Goal: Task Accomplishment & Management: Manage account settings

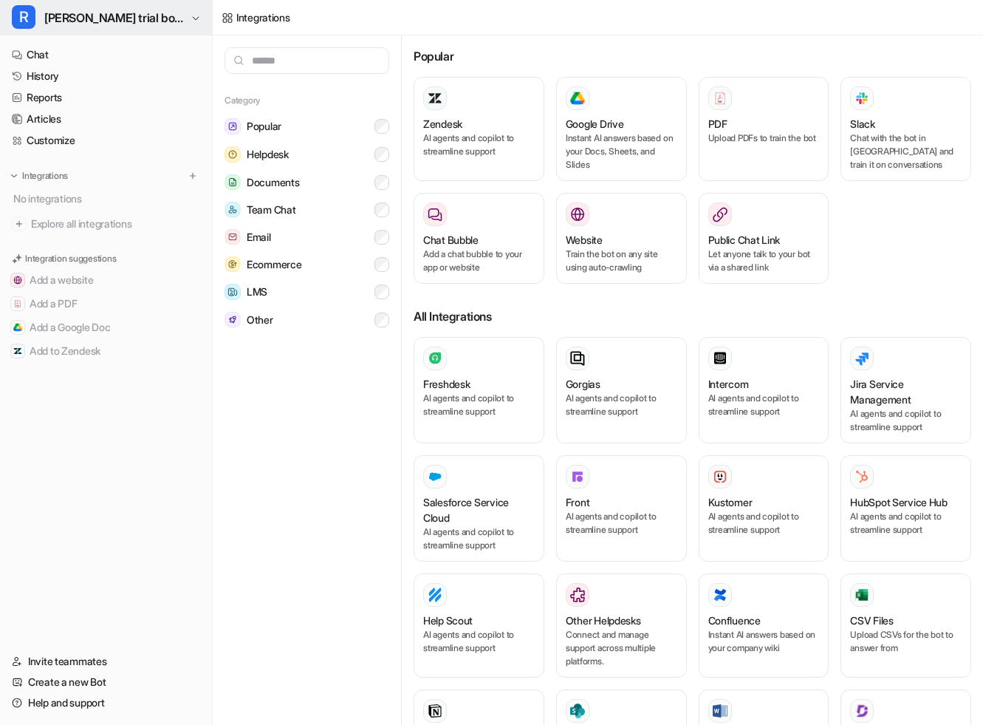
click at [42, 20] on button "[PERSON_NAME] trial bot🫥" at bounding box center [106, 17] width 212 height 35
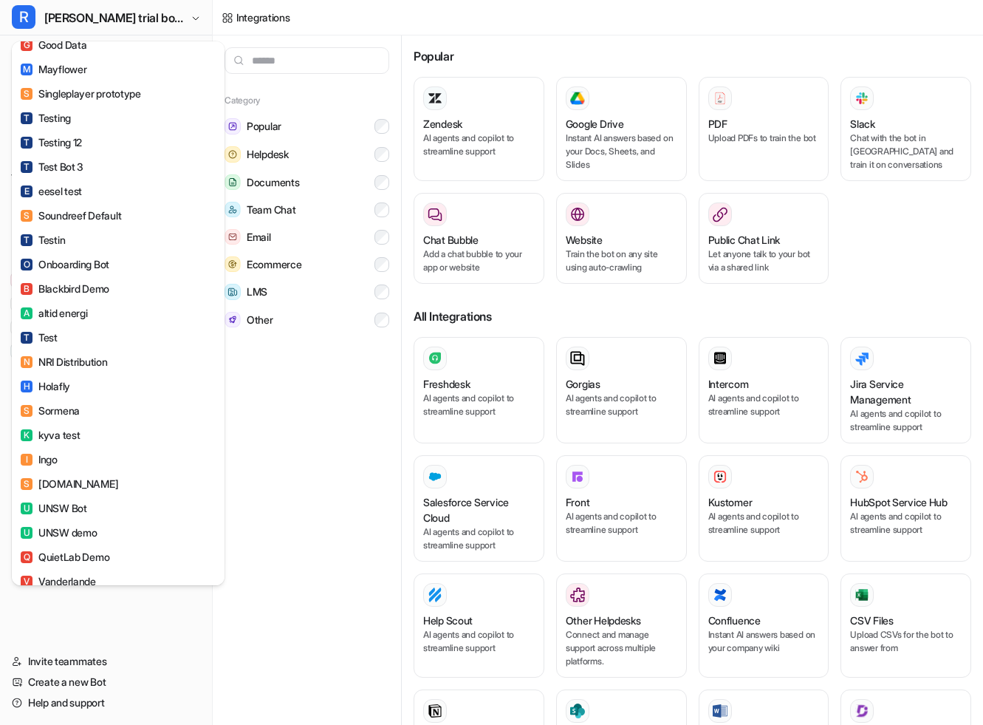
scroll to position [1060, 0]
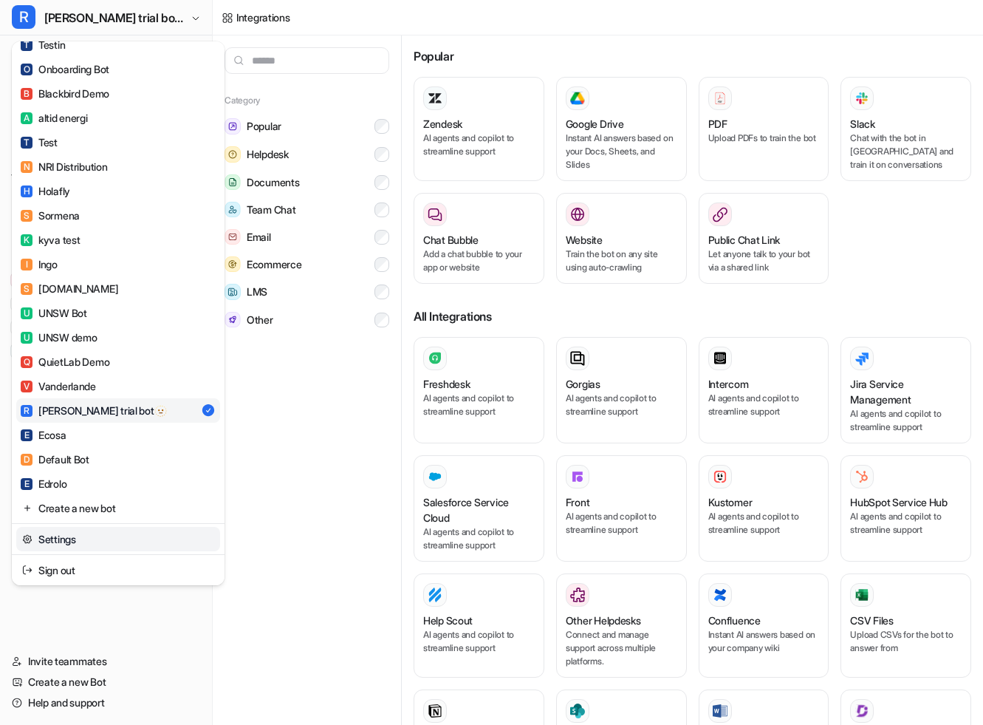
click at [74, 543] on link "Settings" at bounding box center [118, 539] width 204 height 24
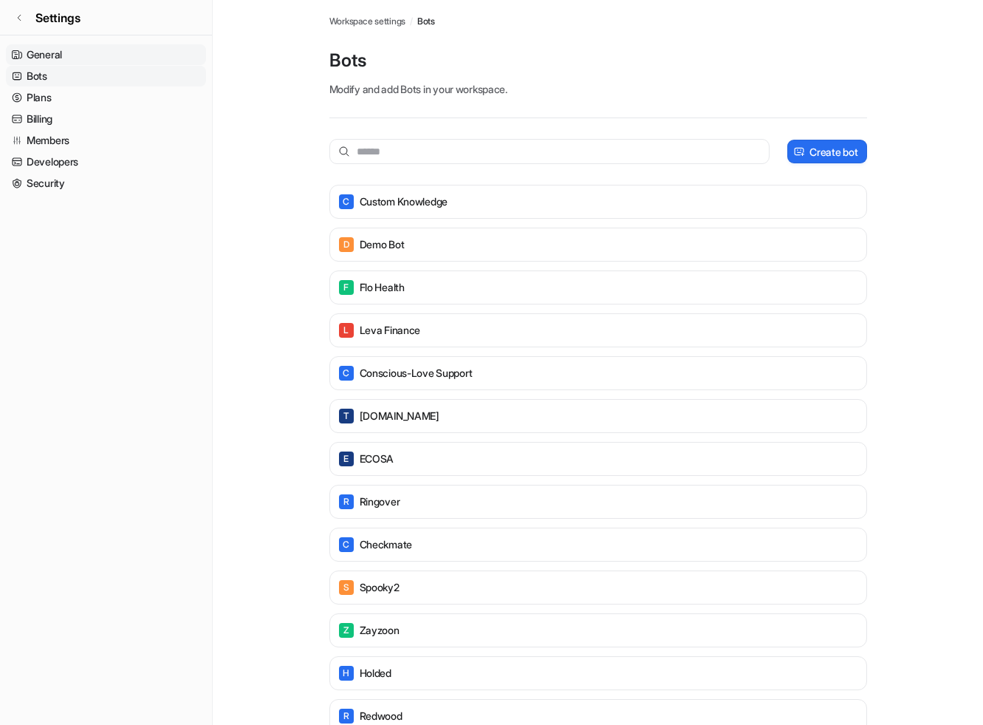
click at [143, 55] on link "General" at bounding box center [106, 54] width 200 height 21
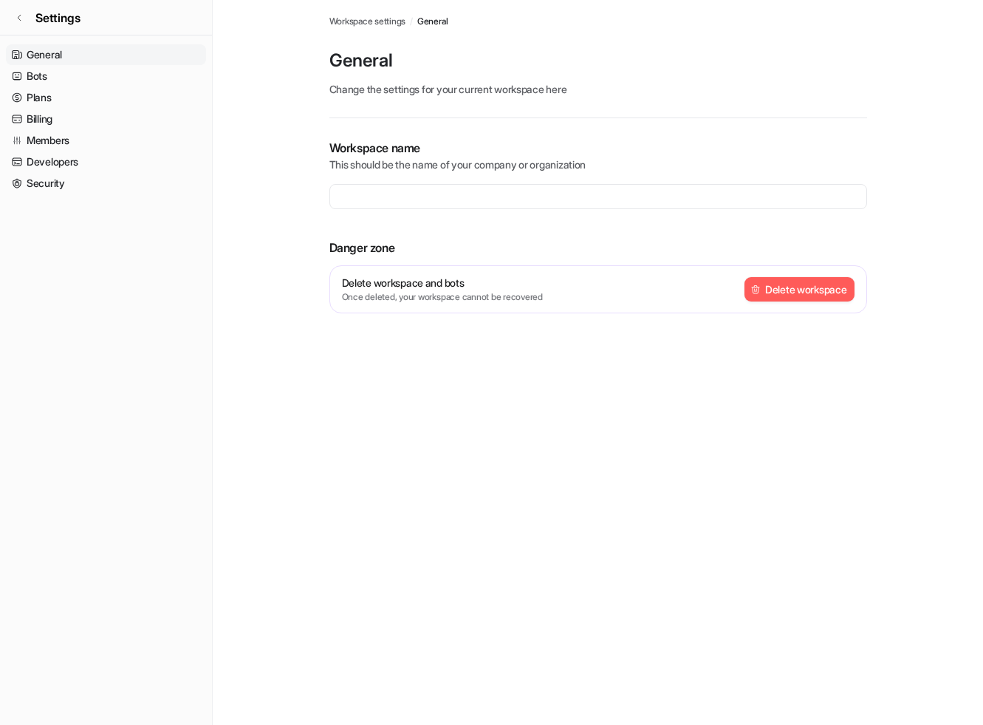
type input "**********"
click at [114, 77] on link "Bots" at bounding box center [106, 76] width 200 height 21
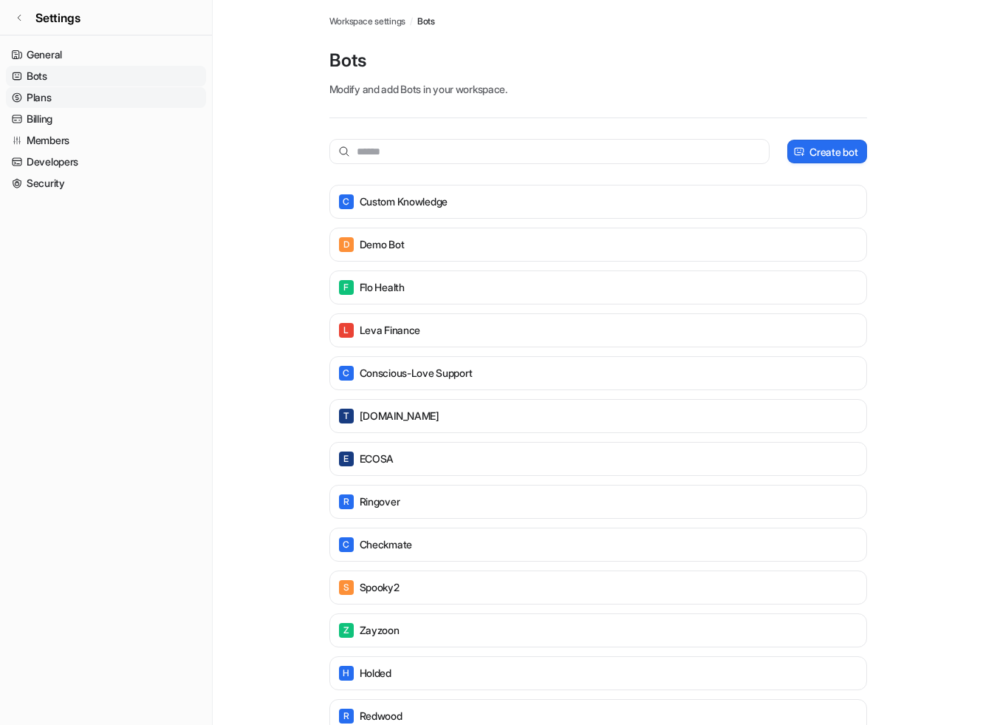
click at [118, 97] on link "Plans" at bounding box center [106, 97] width 200 height 21
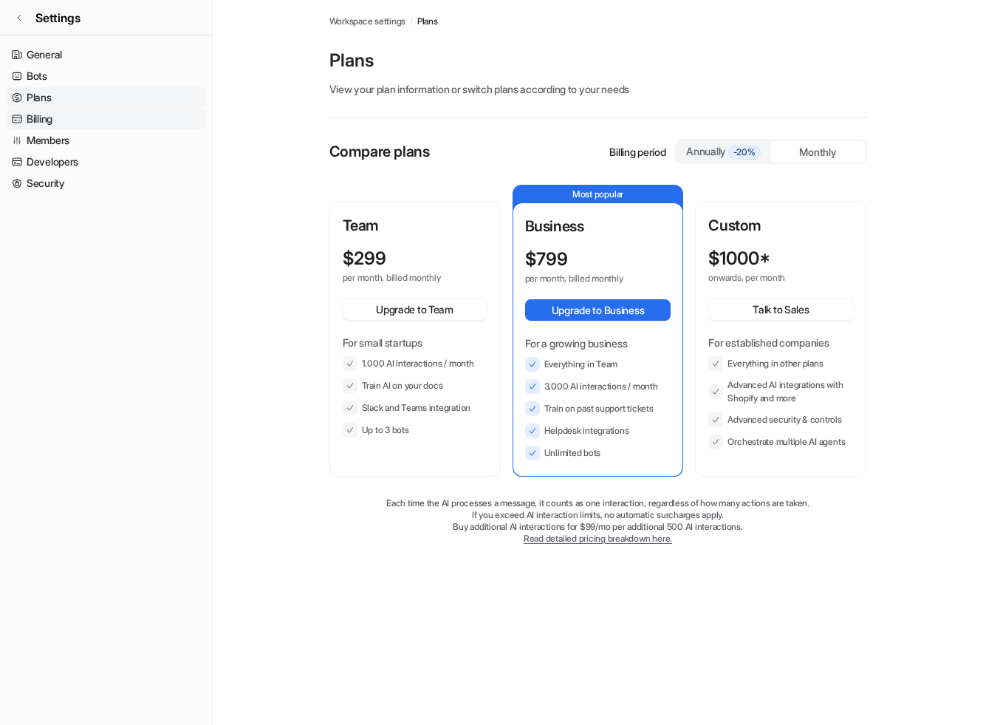
click at [123, 117] on link "Billing" at bounding box center [106, 119] width 200 height 21
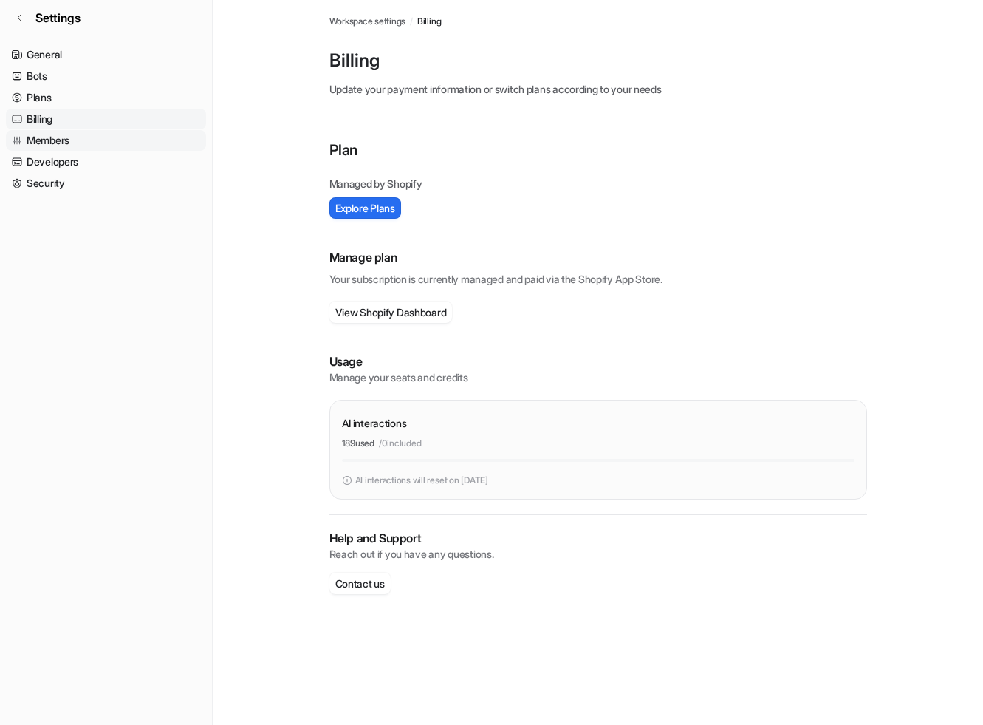
click at [120, 147] on link "Members" at bounding box center [106, 140] width 200 height 21
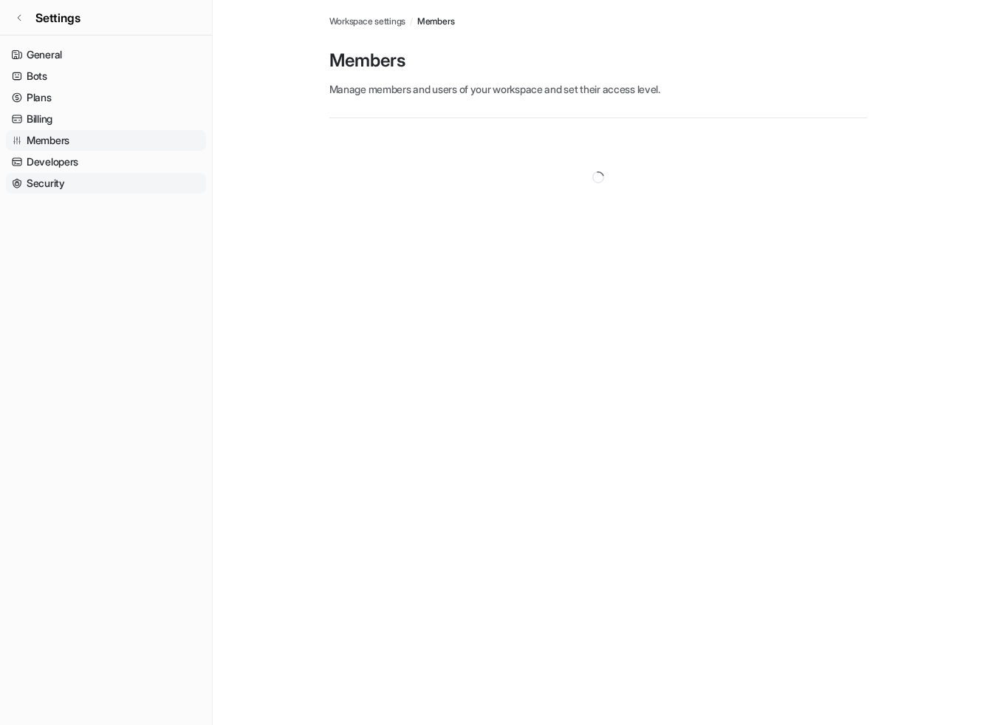
click at [119, 182] on link "Security" at bounding box center [106, 183] width 200 height 21
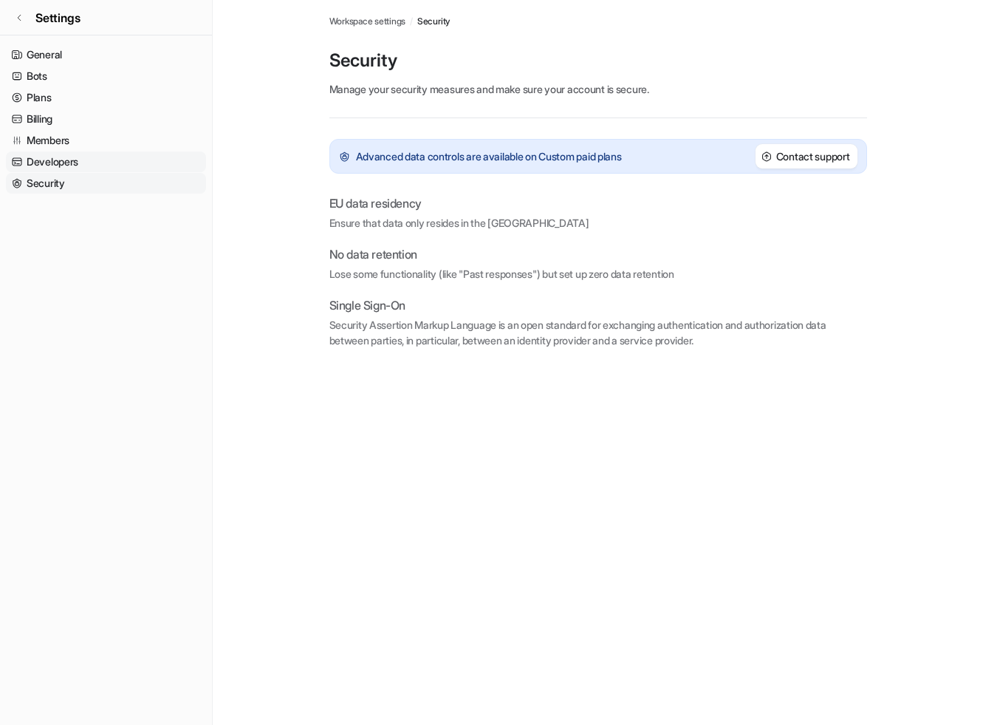
click at [130, 158] on link "Developers" at bounding box center [106, 161] width 200 height 21
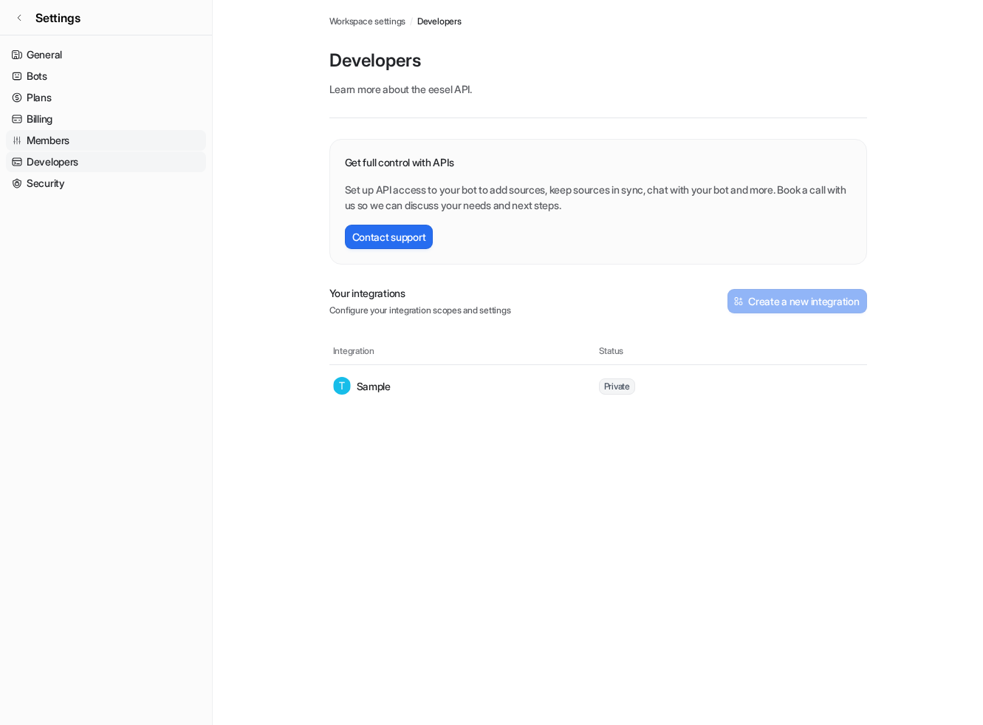
click at [142, 141] on link "Members" at bounding box center [106, 140] width 200 height 21
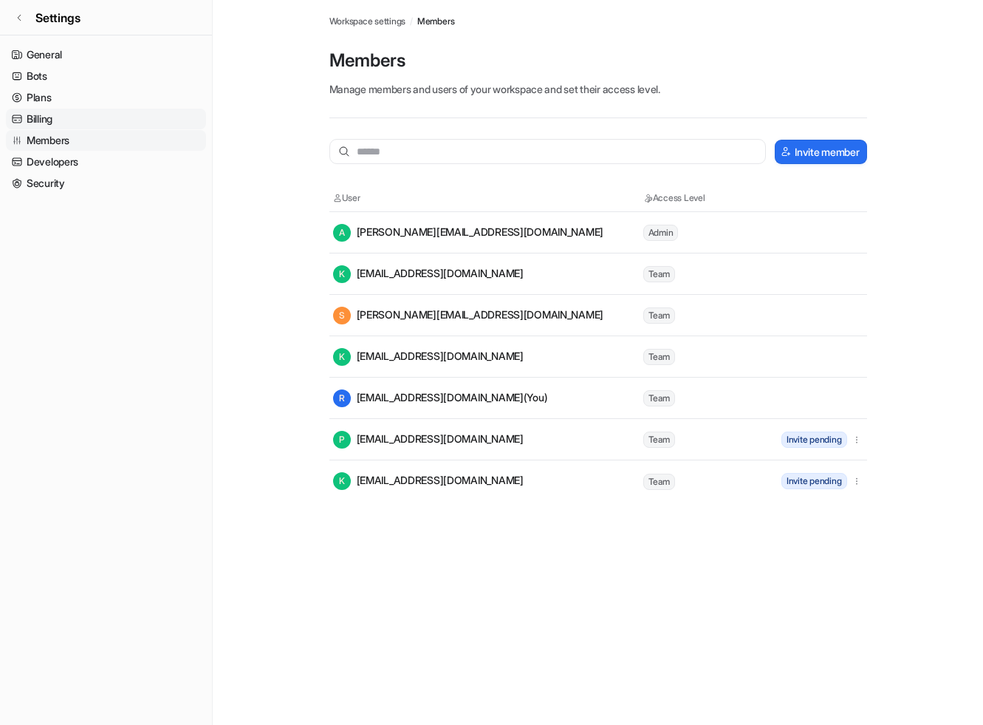
click at [138, 117] on link "Billing" at bounding box center [106, 119] width 200 height 21
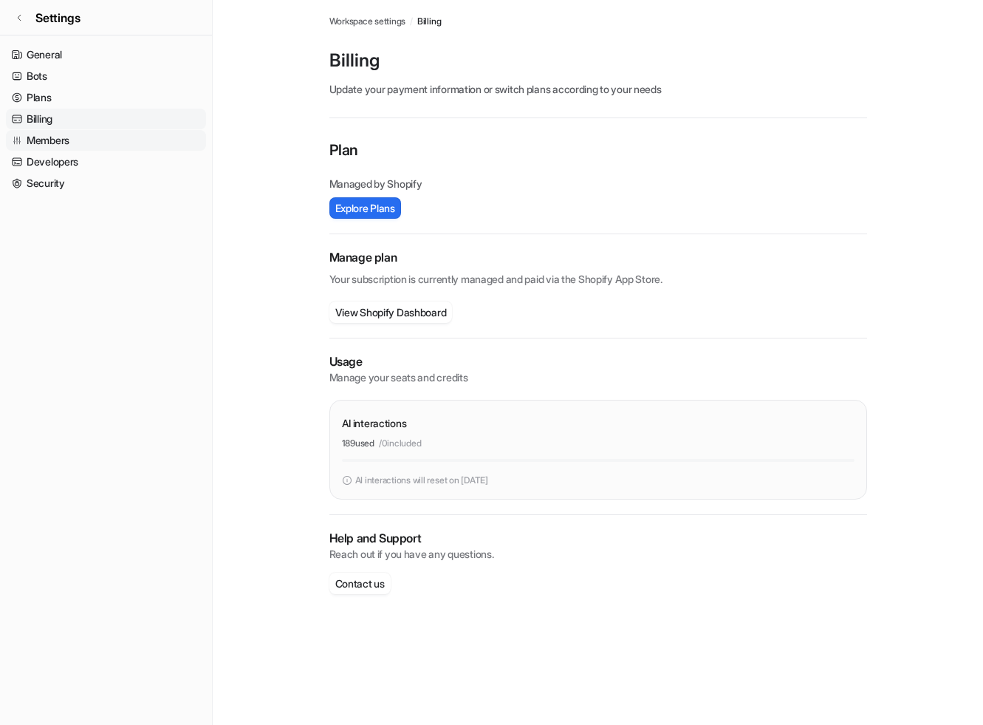
click at [123, 139] on link "Members" at bounding box center [106, 140] width 200 height 21
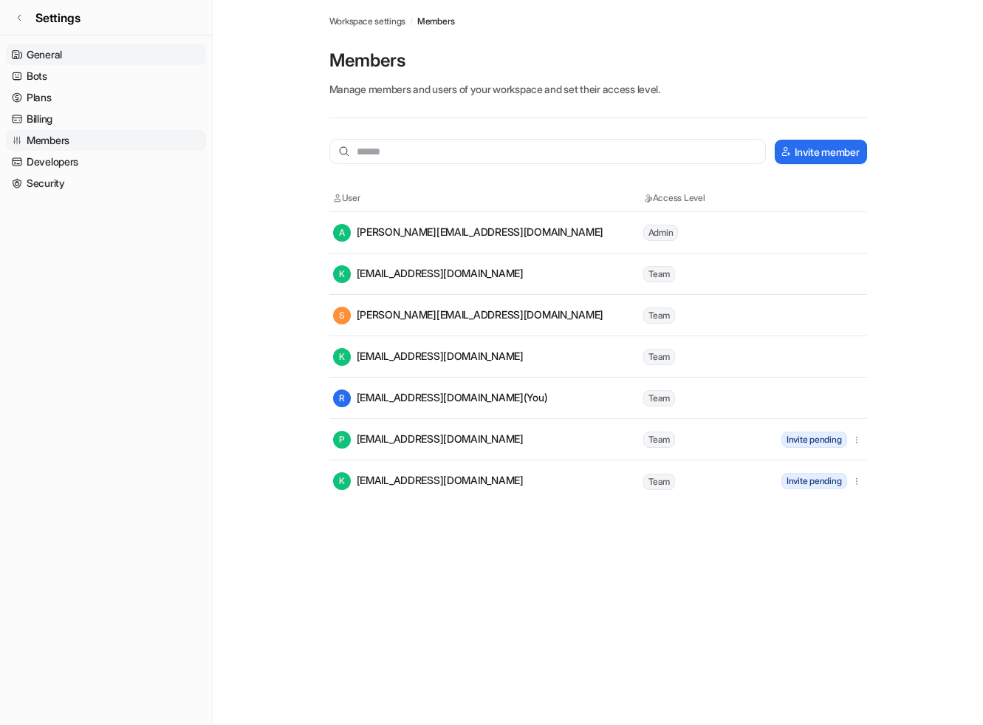
click at [131, 60] on link "General" at bounding box center [106, 54] width 200 height 21
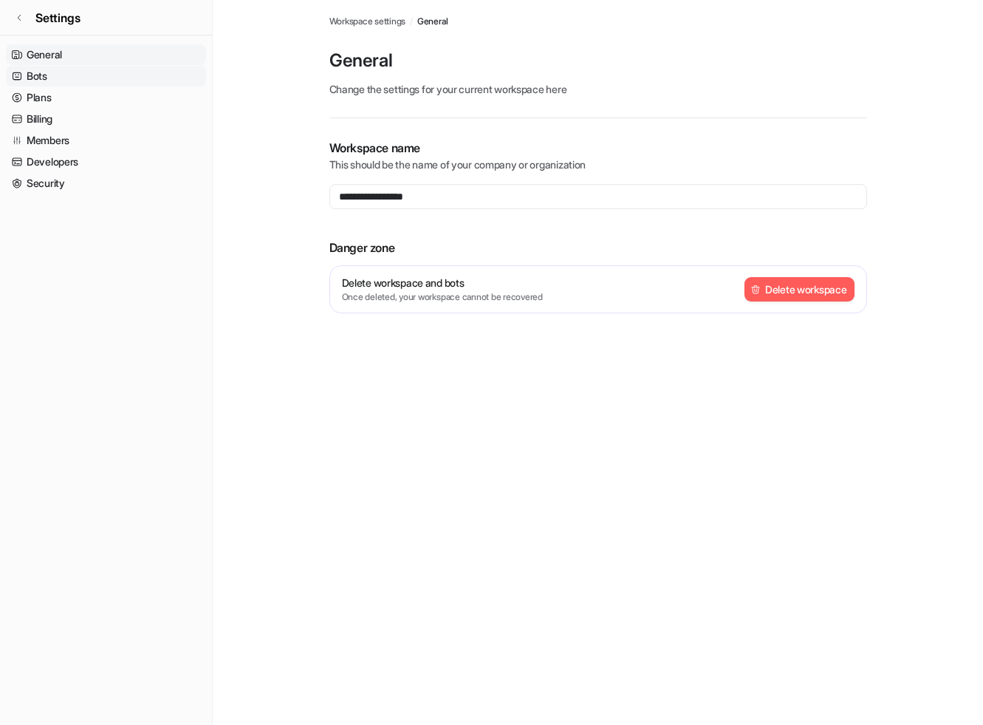
click at [133, 78] on link "Bots" at bounding box center [106, 76] width 200 height 21
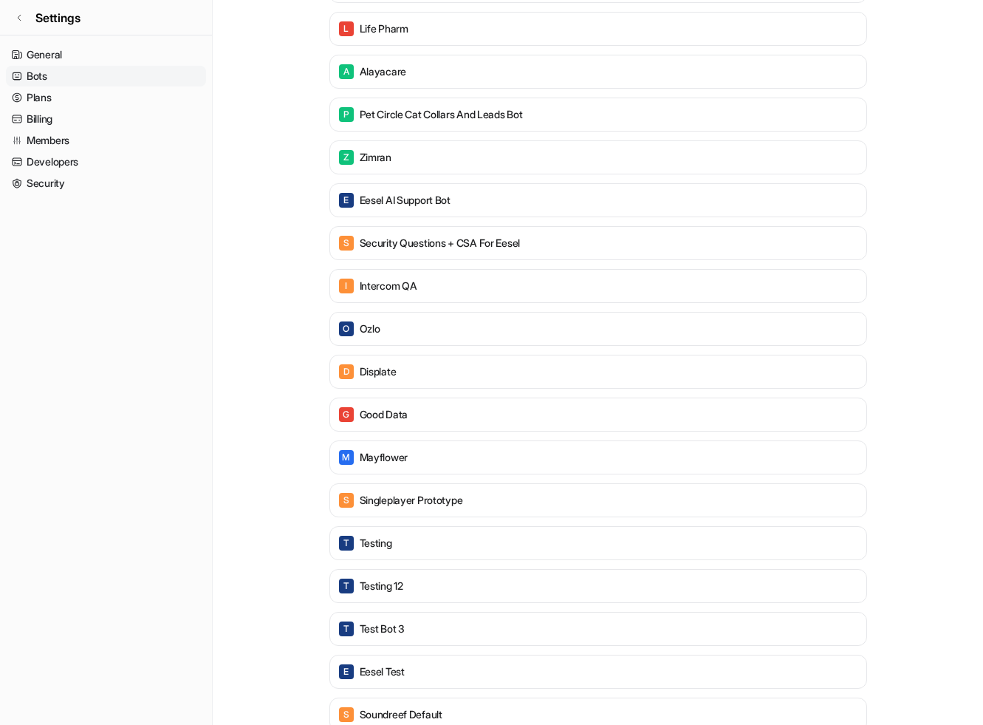
scroll to position [2137, 0]
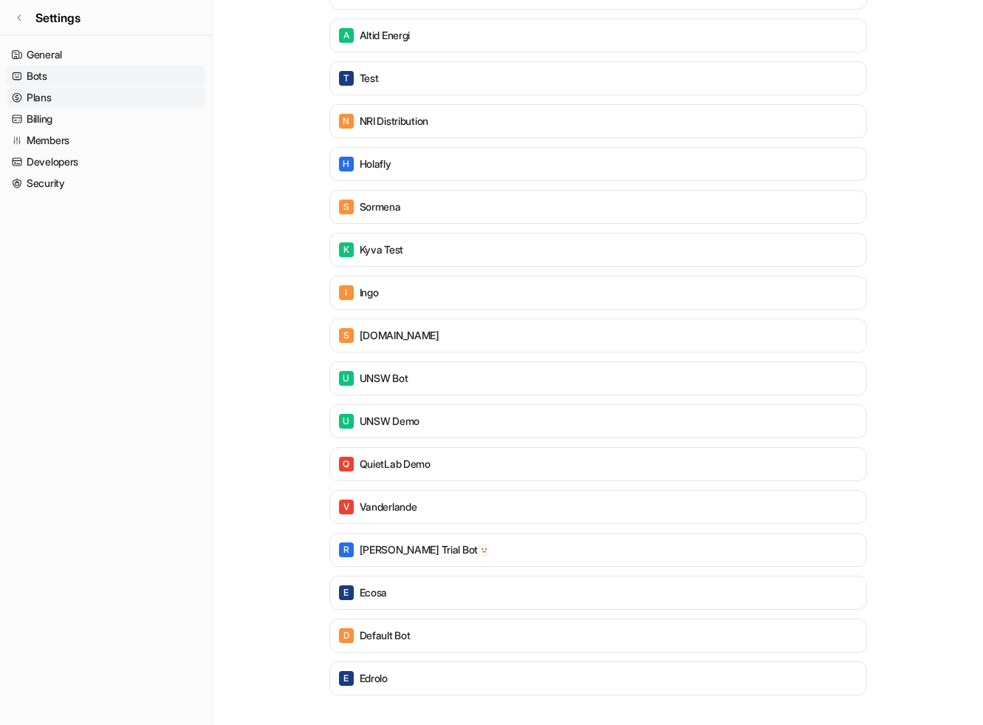
click at [136, 94] on link "Plans" at bounding box center [106, 97] width 200 height 21
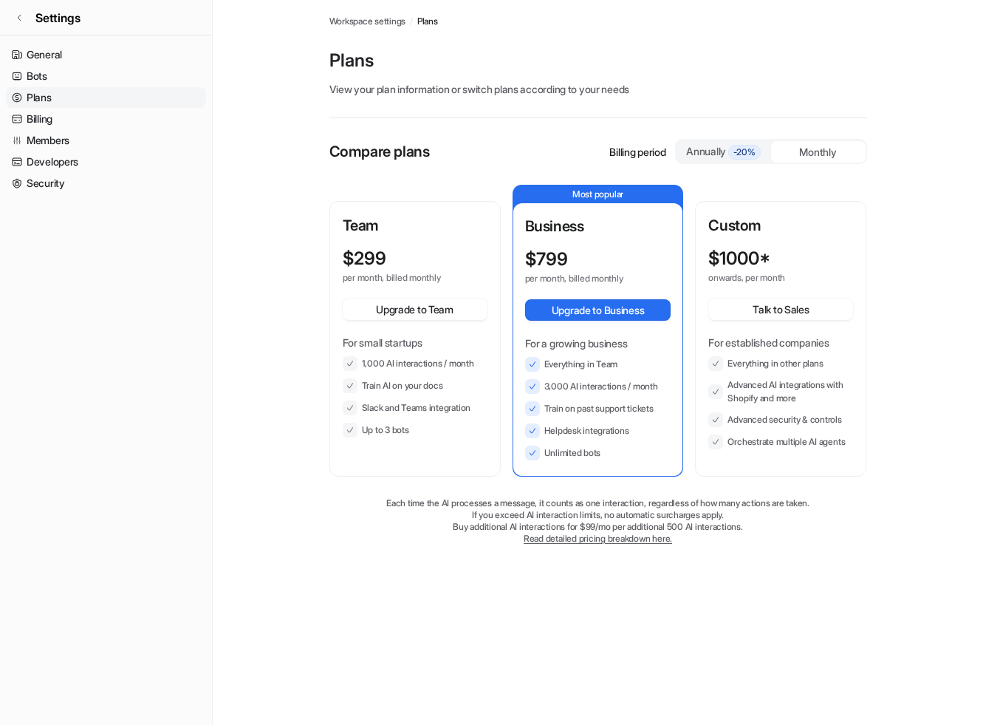
click at [129, 107] on link "Plans" at bounding box center [106, 97] width 200 height 21
click at [134, 114] on link "Billing" at bounding box center [106, 119] width 200 height 21
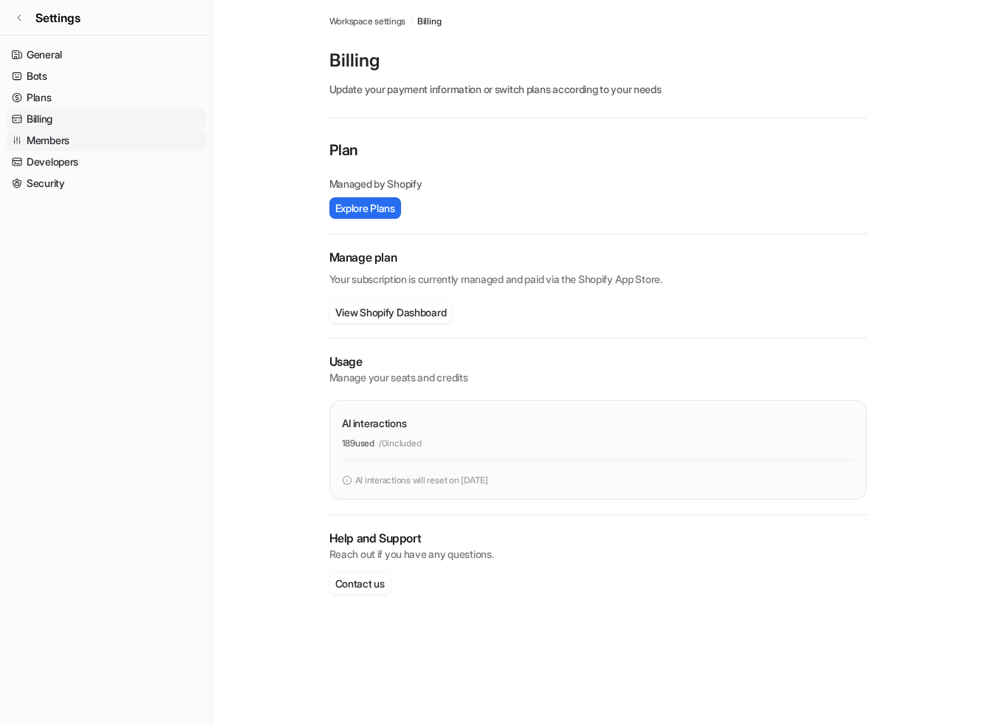
click at [123, 144] on link "Members" at bounding box center [106, 140] width 200 height 21
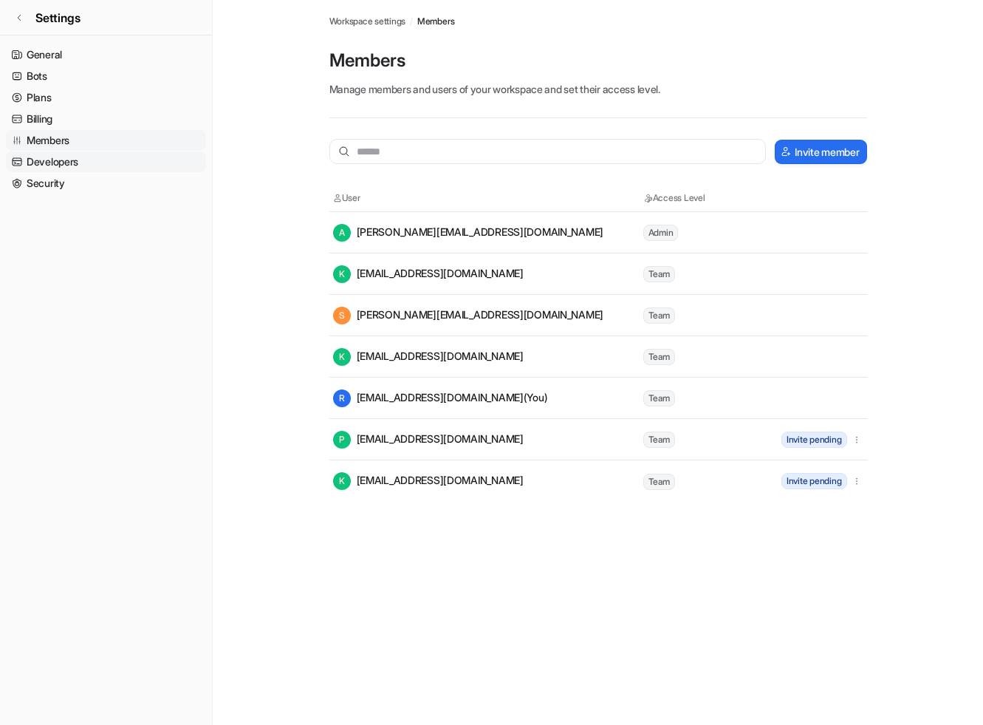
click at [126, 159] on link "Developers" at bounding box center [106, 161] width 200 height 21
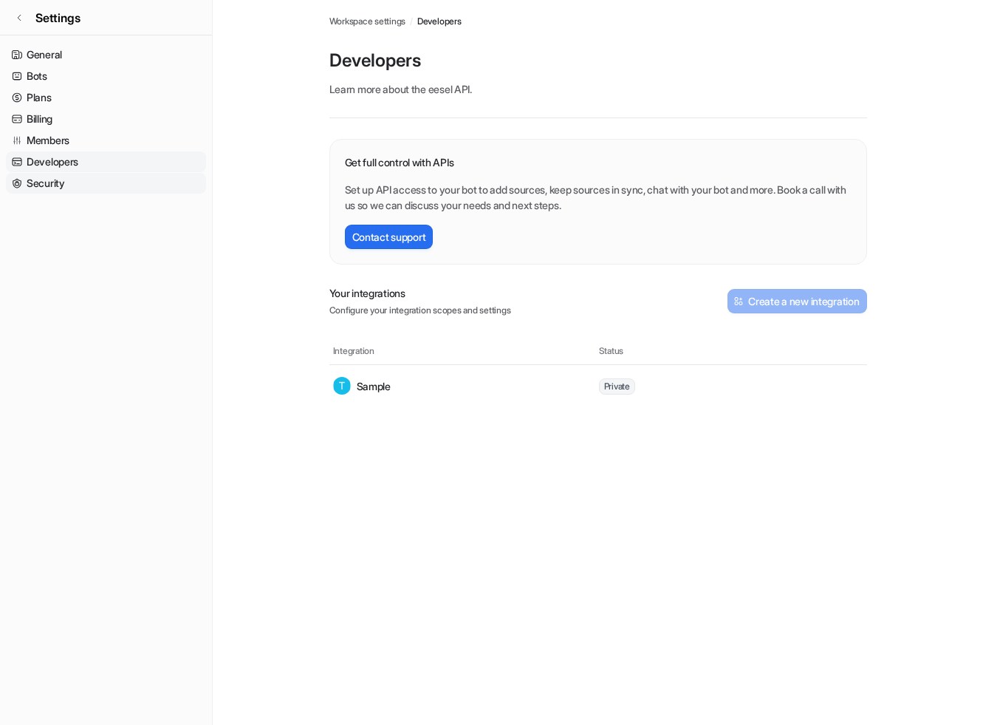
click at [132, 178] on link "Security" at bounding box center [106, 183] width 200 height 21
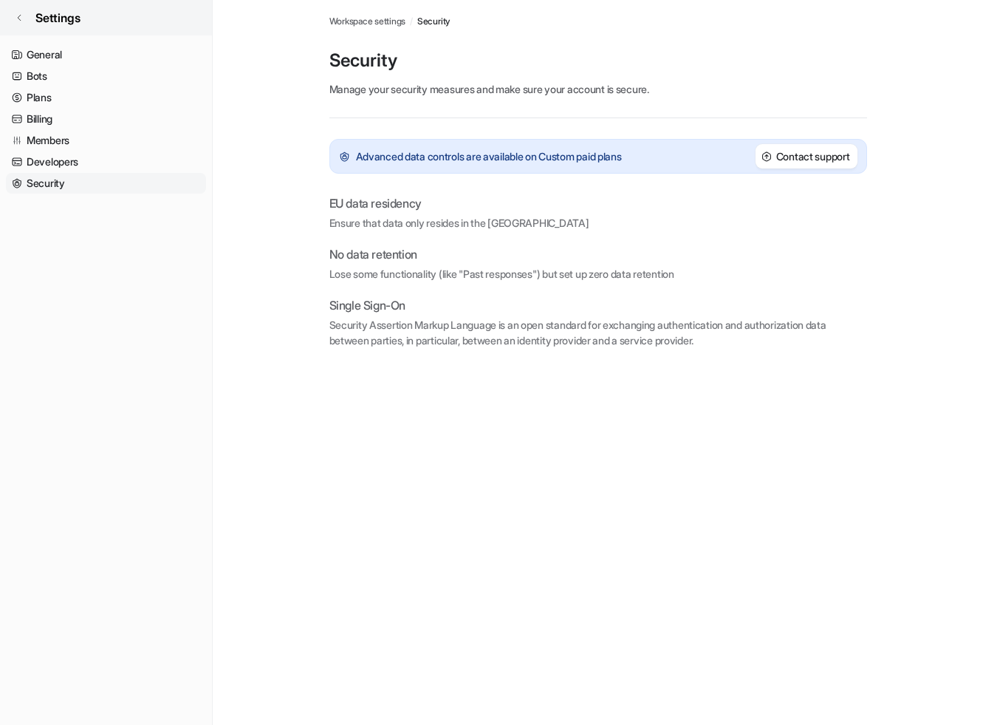
click at [27, 14] on link "Settings" at bounding box center [106, 17] width 212 height 35
